Goal: Task Accomplishment & Management: Use online tool/utility

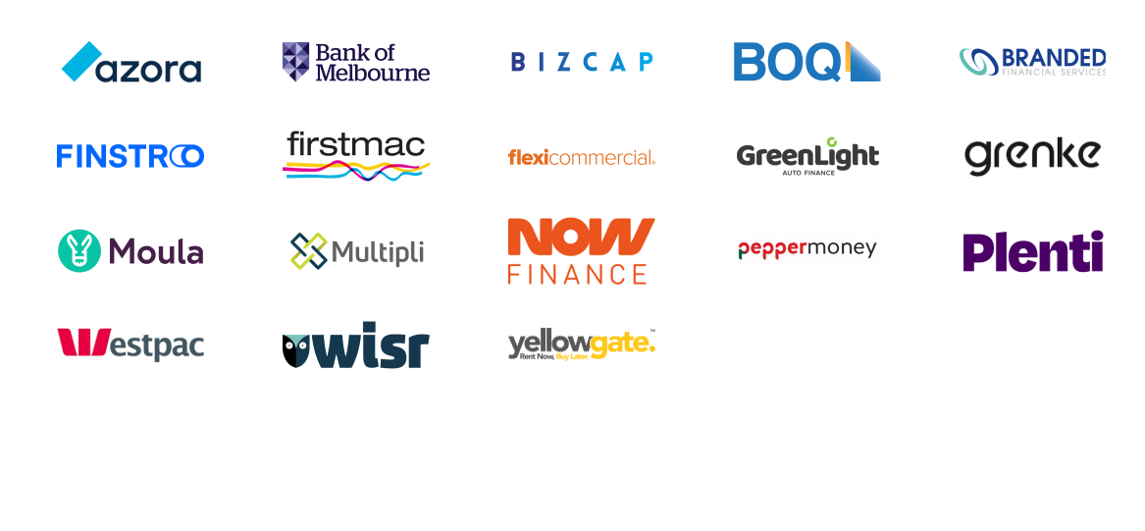
scroll to position [0, 1564]
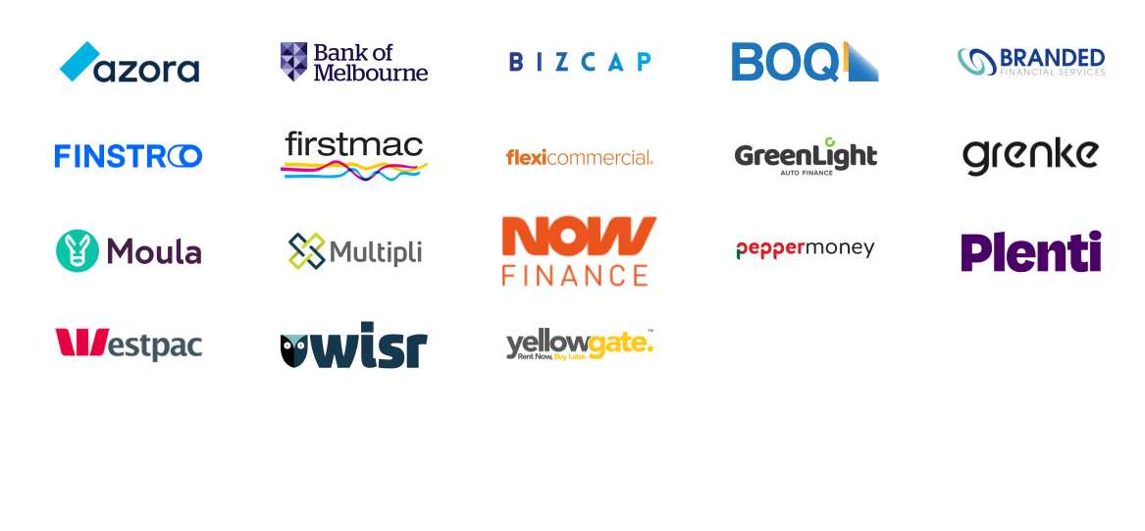
click at [604, 274] on img at bounding box center [579, 250] width 155 height 71
click at [602, 264] on img at bounding box center [579, 250] width 155 height 71
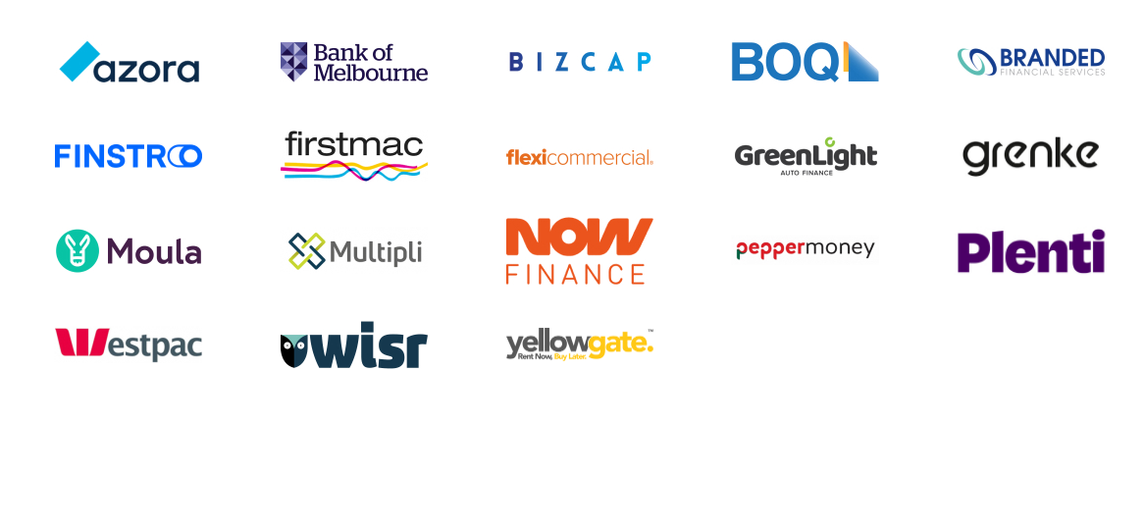
scroll to position [0, 1774]
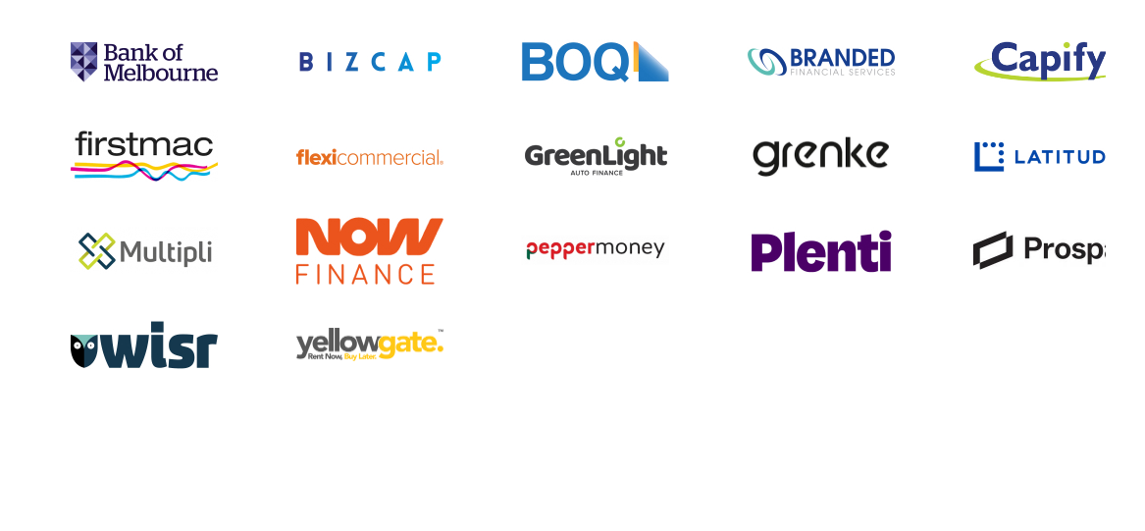
click at [1055, 79] on img at bounding box center [1047, 61] width 155 height 49
click at [753, 274] on img at bounding box center [821, 250] width 155 height 48
click at [766, 271] on img at bounding box center [821, 250] width 155 height 48
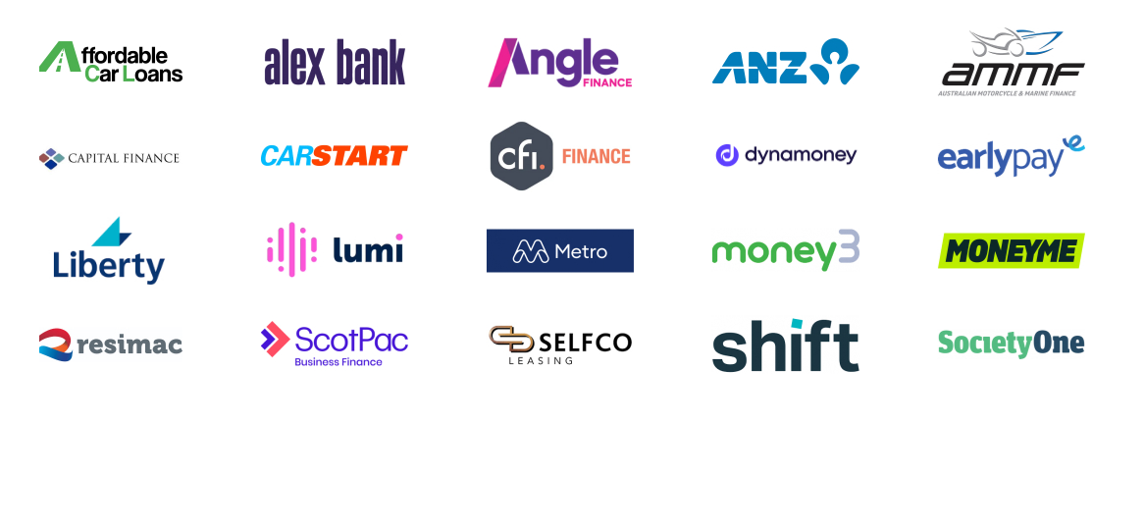
scroll to position [0, 0]
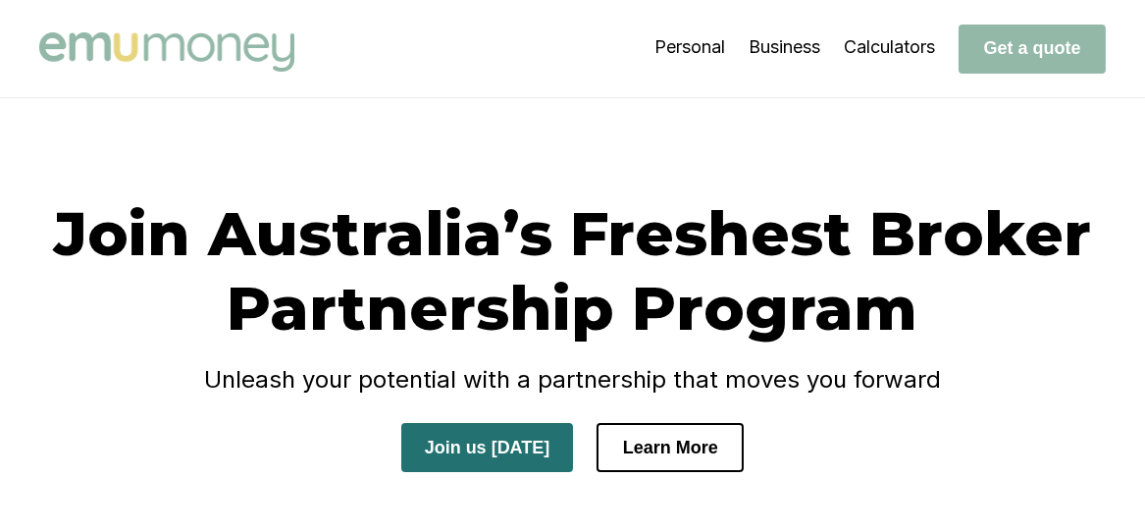
click at [518, 456] on button "Join us [DATE]" at bounding box center [487, 447] width 173 height 49
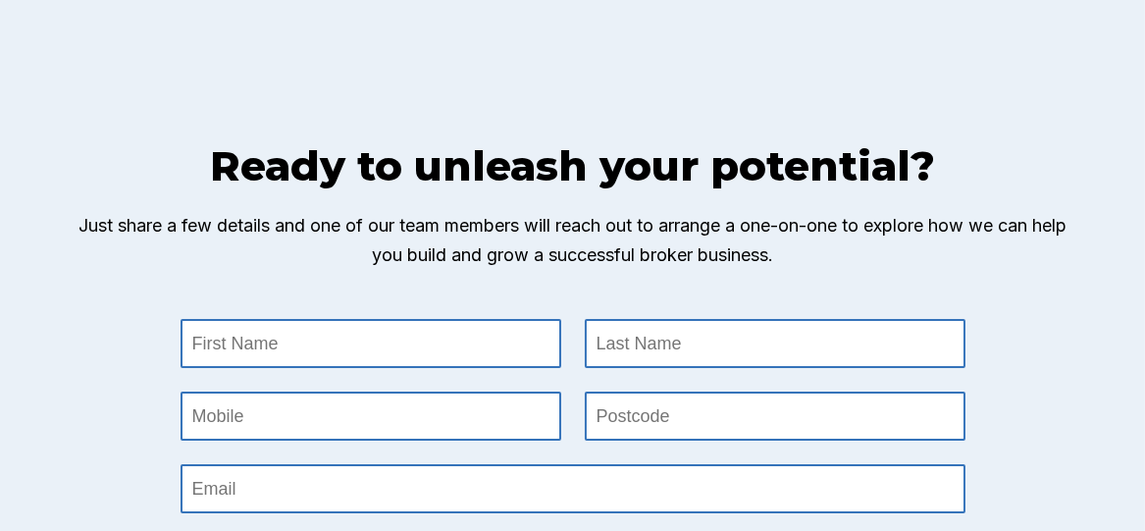
click at [448, 347] on Name at bounding box center [371, 343] width 377 height 45
type Name "RAKESH"
type Name "[PERSON_NAME]"
type input "61 413 298 062"
type input "3043"
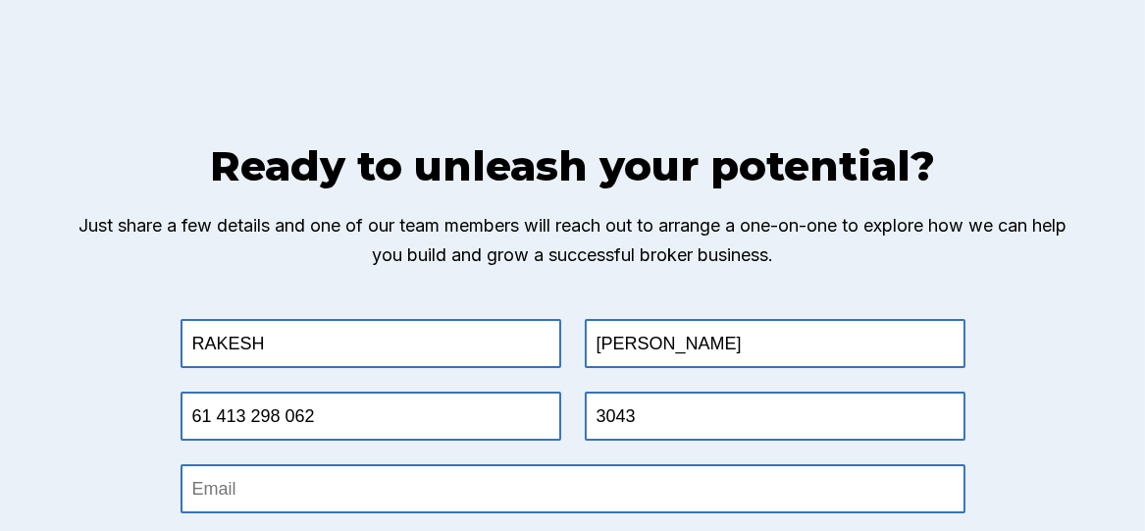
type input "[EMAIL_ADDRESS][DOMAIN_NAME]"
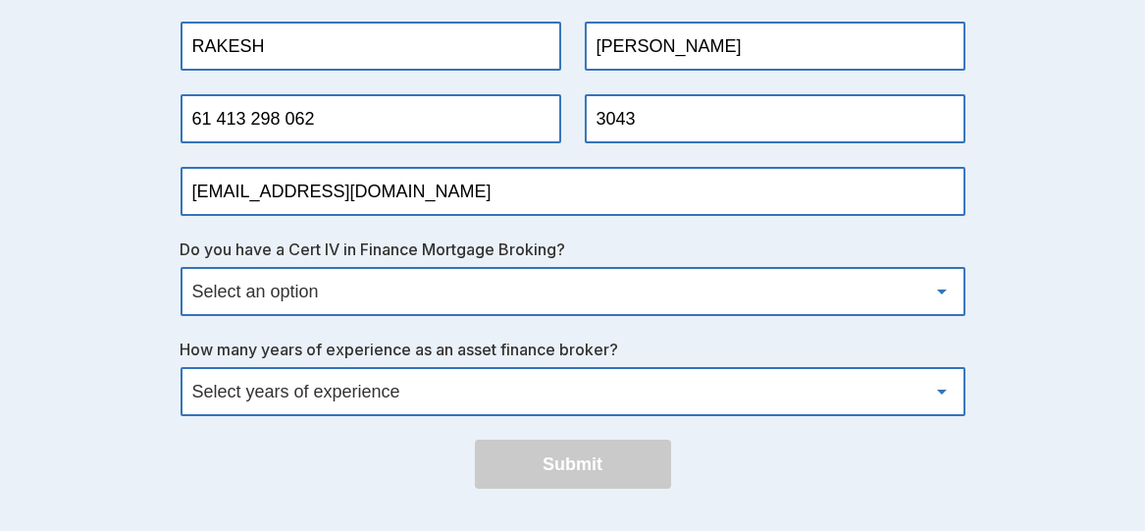
scroll to position [6522, 0]
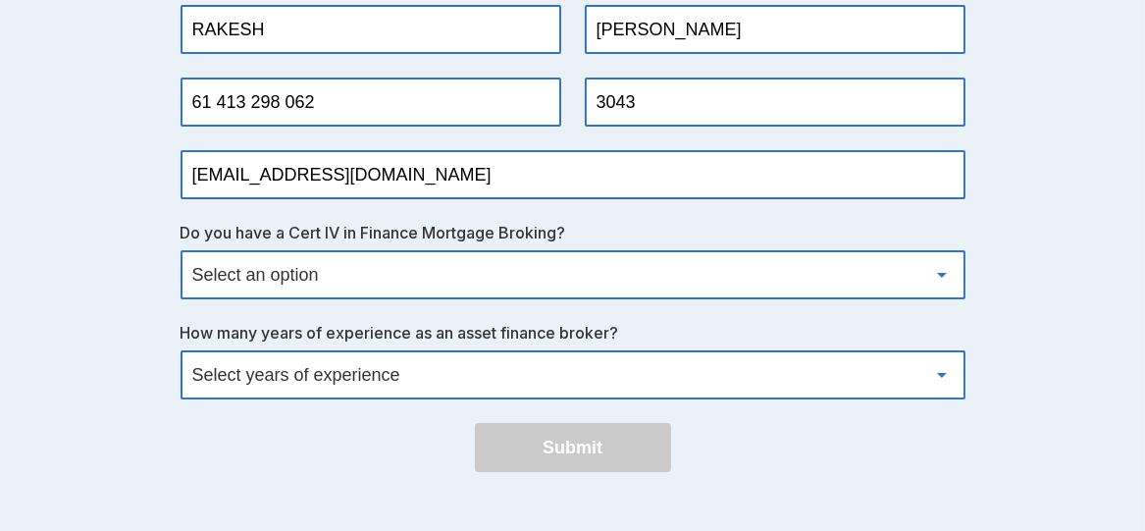
click at [467, 270] on select "Select an option Yes No" at bounding box center [573, 274] width 781 height 45
select select "Yes"
click at [188, 257] on select "Select an option Yes No" at bounding box center [573, 274] width 781 height 45
click at [427, 371] on select "Select years of experience 0 1 2 3 4 5 6 7 8 9 10+" at bounding box center [573, 374] width 781 height 45
select select "3"
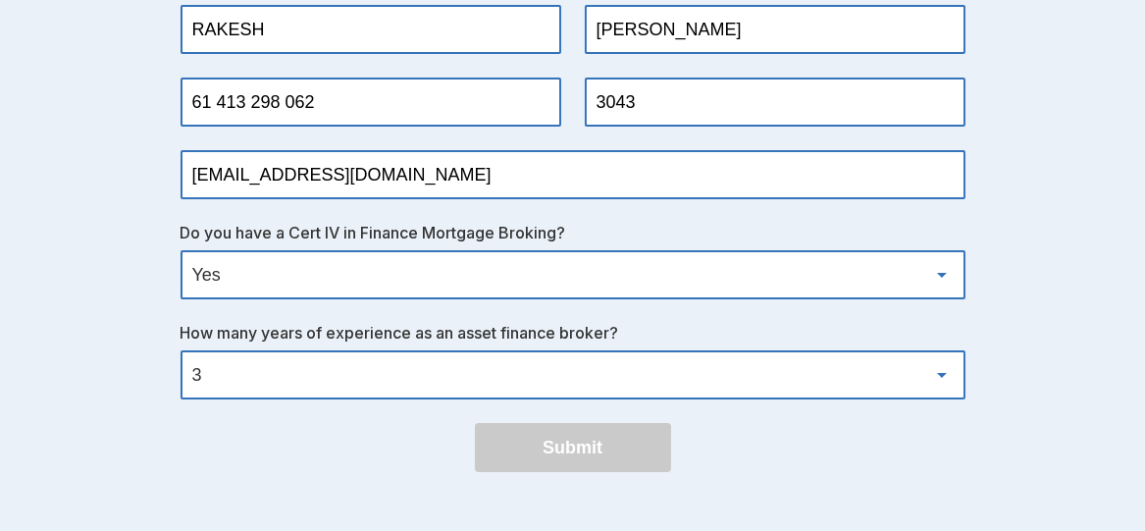
click at [188, 356] on select "Select years of experience 0 1 2 3 4 5 6 7 8 9 10+" at bounding box center [573, 374] width 781 height 45
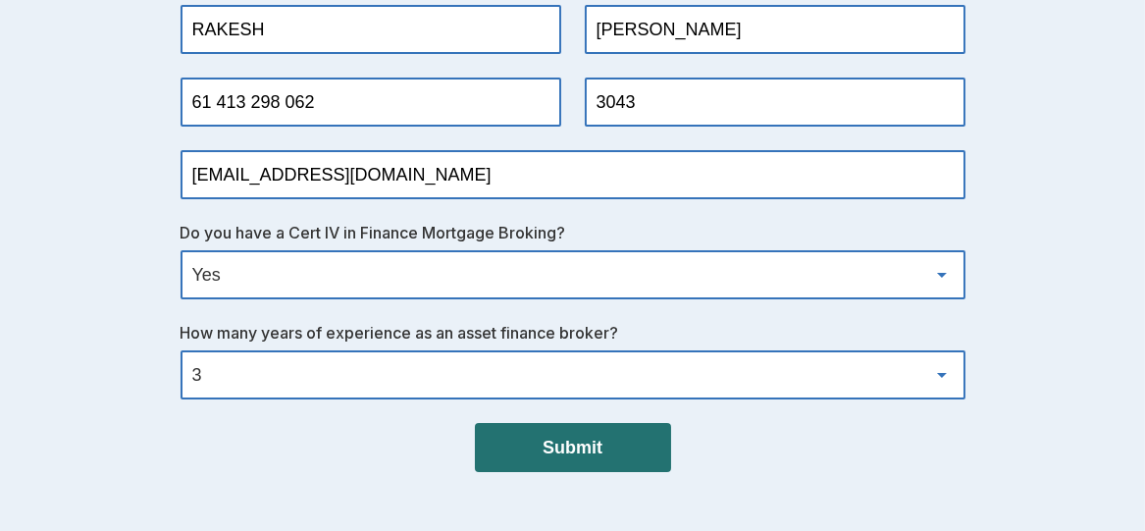
click at [611, 437] on button "Submit" at bounding box center [573, 447] width 196 height 49
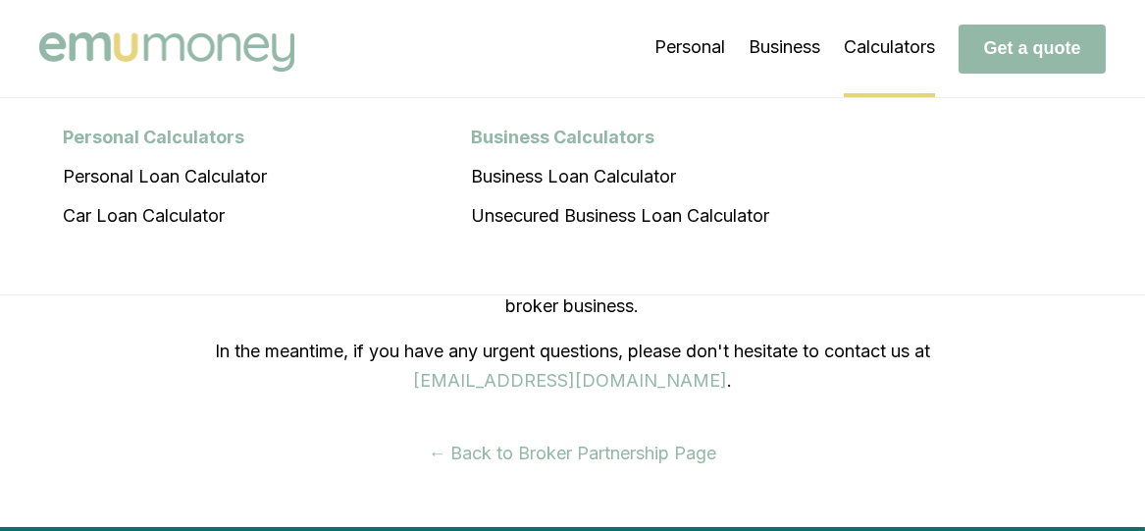
click at [911, 82] on li "Calculators Personal Calculators Personal Loan Calculator Car Loan Calculator B…" at bounding box center [889, 48] width 91 height 98
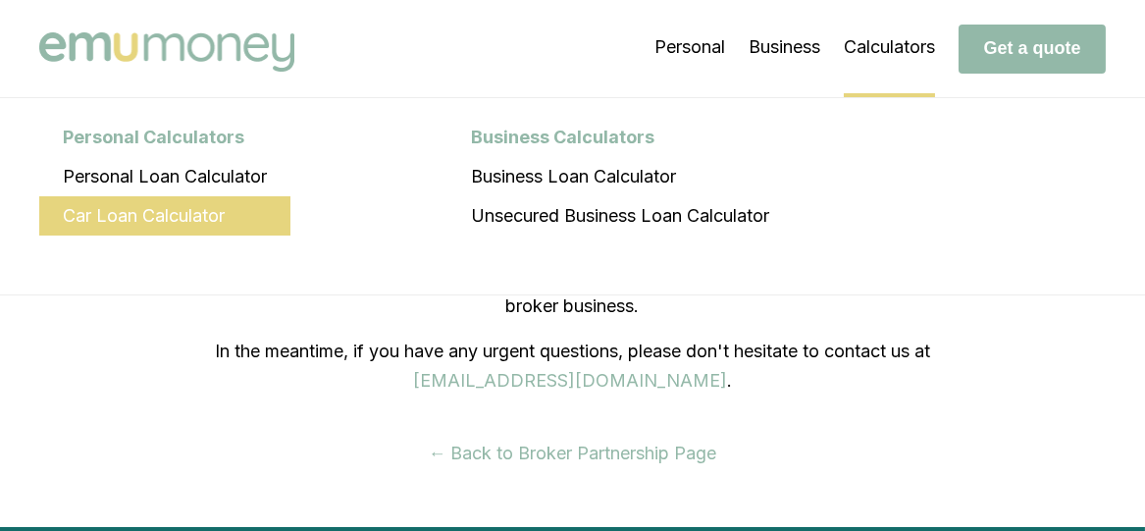
click at [209, 206] on li "Car Loan Calculator" at bounding box center [164, 215] width 251 height 39
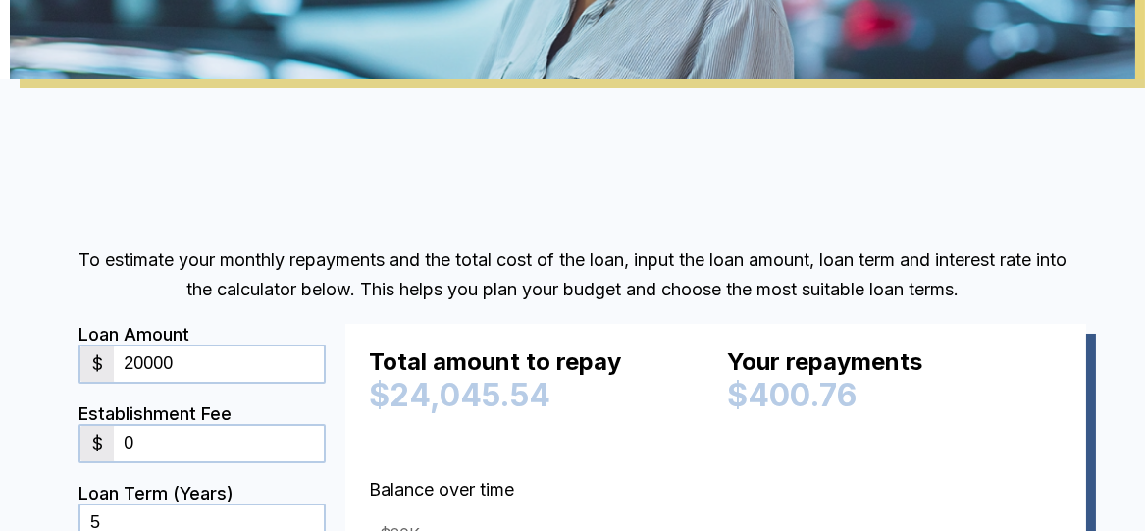
scroll to position [938, 0]
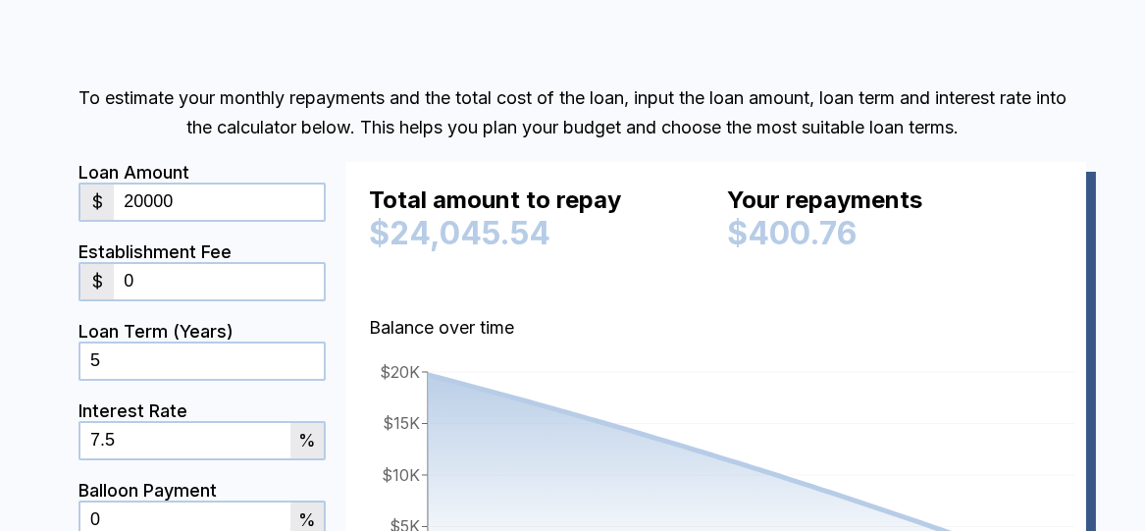
click at [190, 213] on input "20000" at bounding box center [219, 201] width 210 height 35
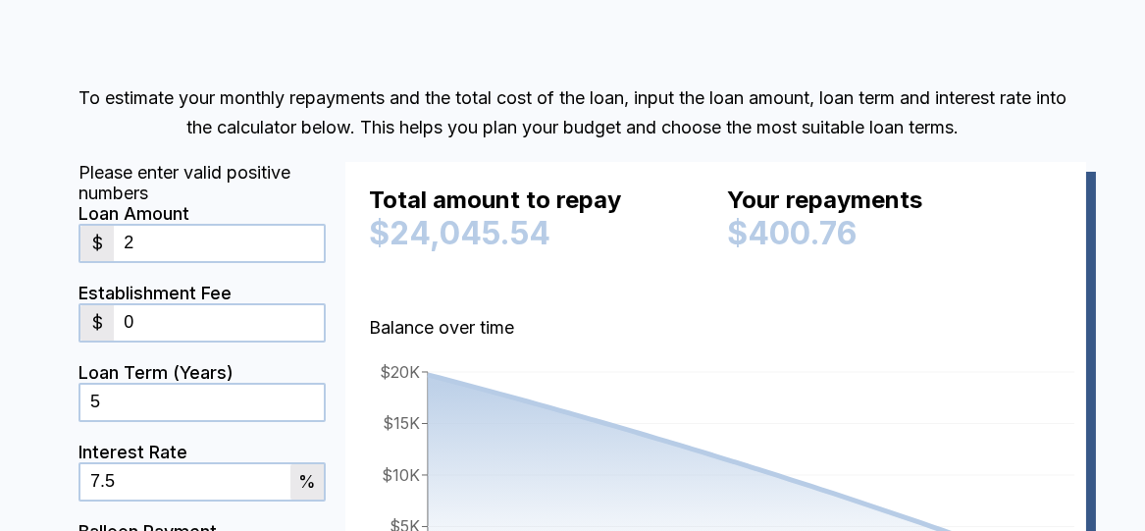
drag, startPoint x: 190, startPoint y: 213, endPoint x: 126, endPoint y: 254, distance: 76.8
click at [125, 252] on div "Loan Amount $ 2" at bounding box center [202, 242] width 247 height 79
click at [130, 257] on input "2" at bounding box center [219, 243] width 210 height 35
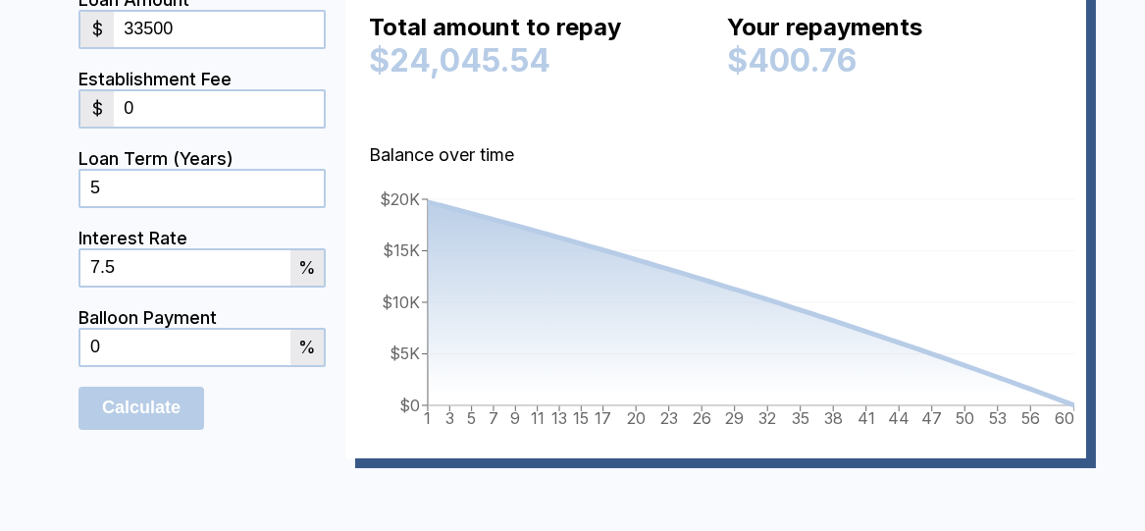
scroll to position [1125, 0]
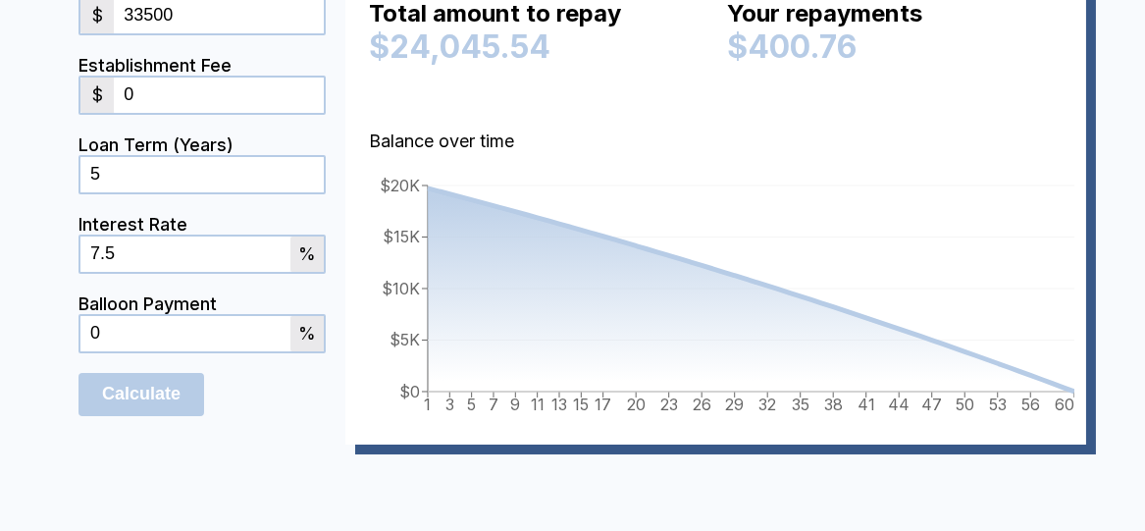
type input "33500"
click at [174, 272] on input "7.5" at bounding box center [185, 254] width 210 height 35
type input "5.50"
click at [167, 416] on button "Calculate" at bounding box center [142, 394] width 126 height 43
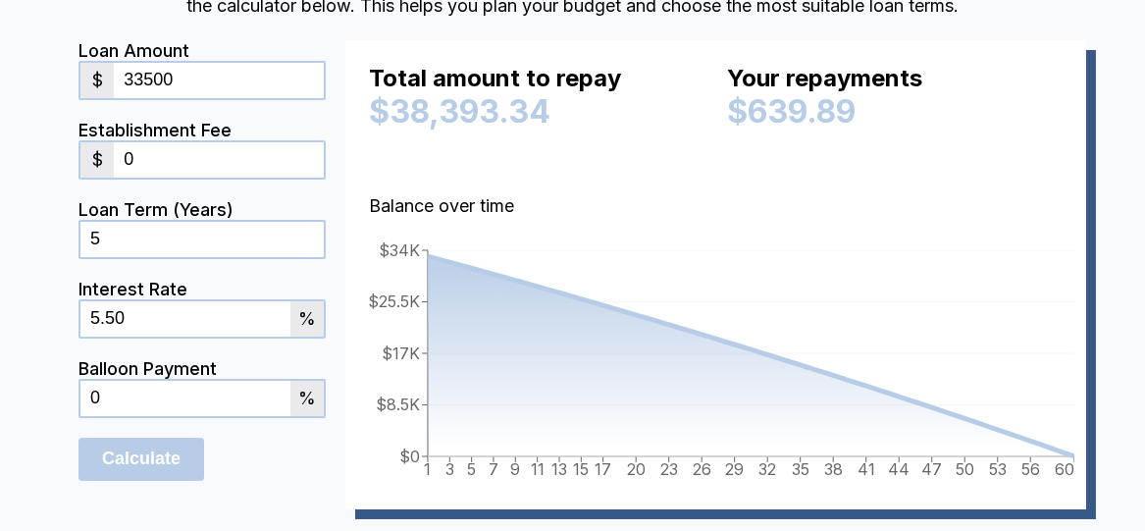
scroll to position [1056, 0]
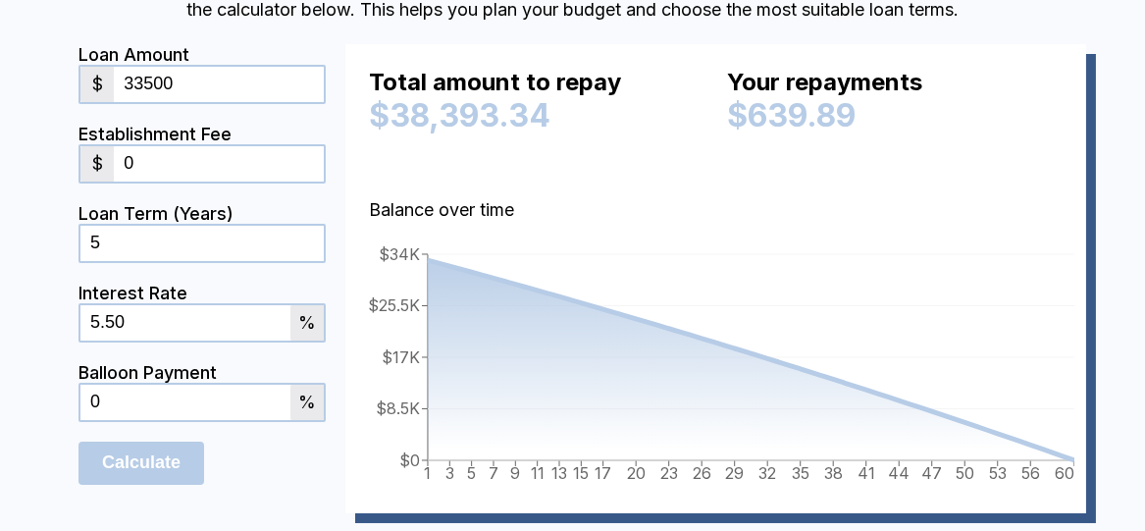
click at [124, 168] on input "0" at bounding box center [219, 163] width 210 height 35
type input "1000"
click at [352, 237] on div "Total amount to repay $38,393.34 Your repayments $639.89 Balance over time 1 3 …" at bounding box center [715, 278] width 741 height 469
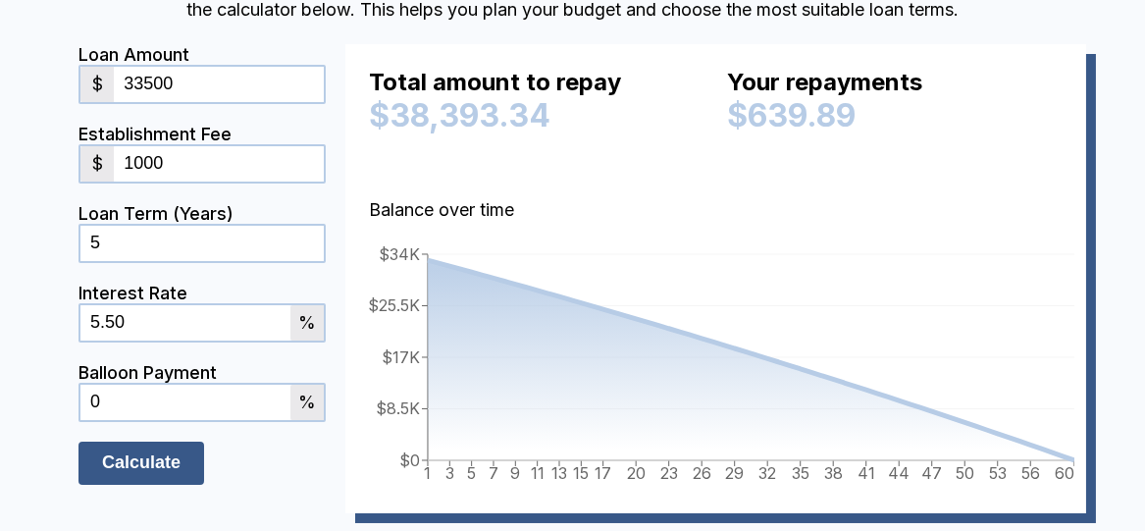
click at [147, 475] on button "Calculate" at bounding box center [142, 463] width 126 height 43
click at [133, 484] on button "Calculate" at bounding box center [142, 463] width 126 height 43
click at [132, 414] on input "0" at bounding box center [185, 402] width 210 height 35
click at [777, 109] on div "$639.89" at bounding box center [895, 115] width 336 height 38
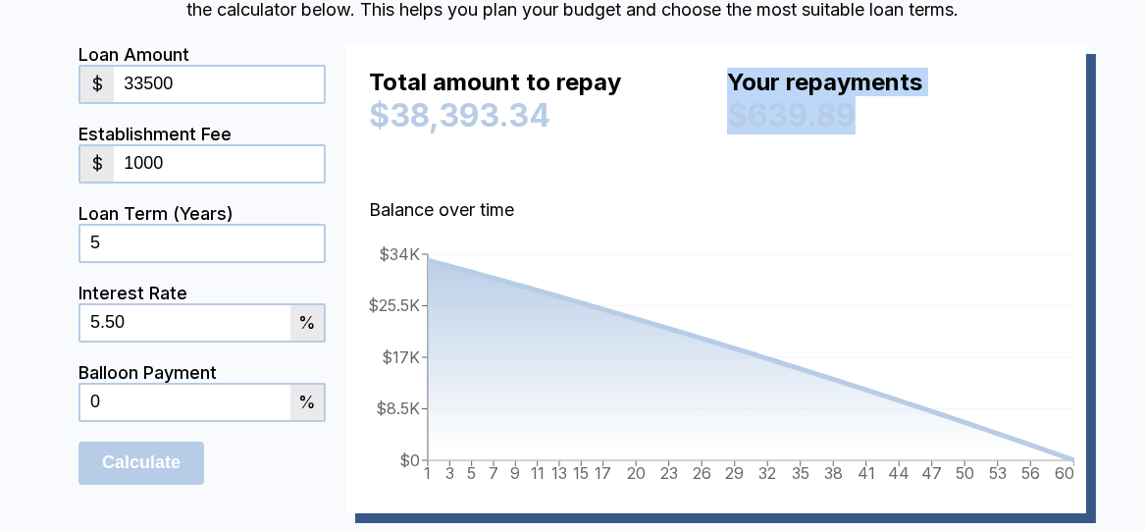
drag, startPoint x: 870, startPoint y: 127, endPoint x: 652, endPoint y: 137, distance: 219.1
click at [652, 137] on div "Total amount to repay $38,393.34 Your repayments $639.89" at bounding box center [716, 117] width 694 height 98
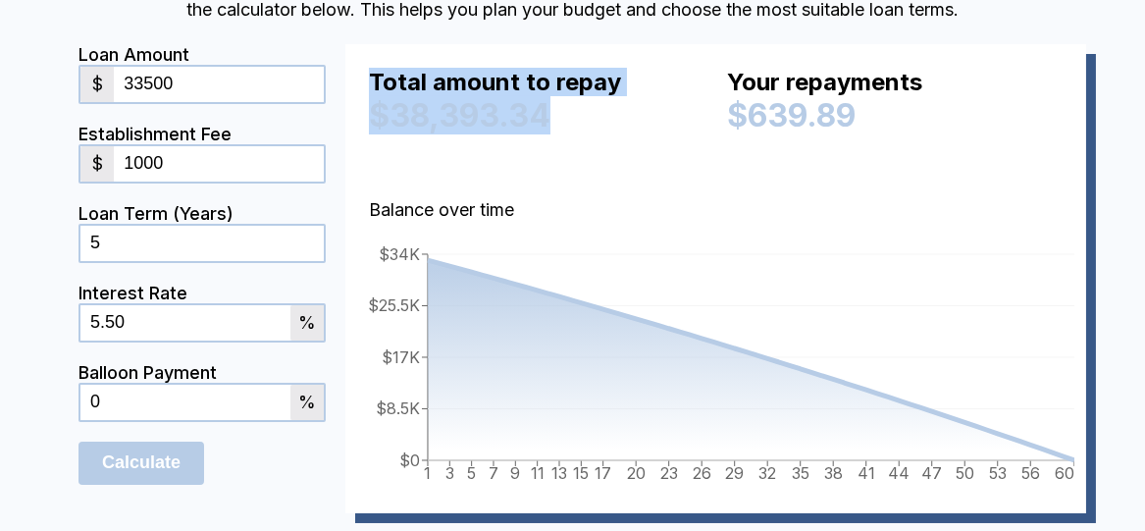
drag, startPoint x: 371, startPoint y: 81, endPoint x: 650, endPoint y: 109, distance: 280.1
click at [650, 109] on div "Total amount to repay $38,393.34 Your repayments $639.89 Balance over time 1 3 …" at bounding box center [715, 278] width 741 height 469
click at [650, 110] on div "$38,393.34" at bounding box center [537, 115] width 336 height 38
